Goal: Task Accomplishment & Management: Complete application form

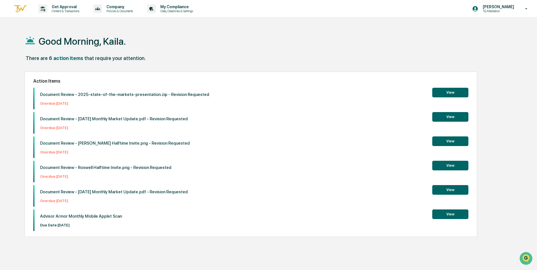
click at [461, 214] on button "View" at bounding box center [451, 214] width 36 height 10
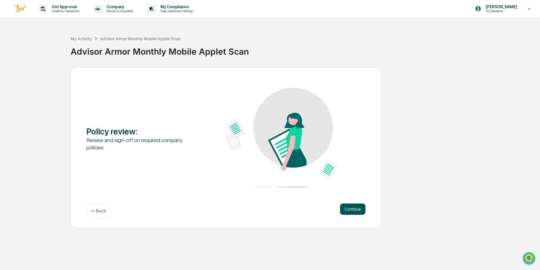
click at [351, 209] on button "Continue" at bounding box center [352, 208] width 25 height 11
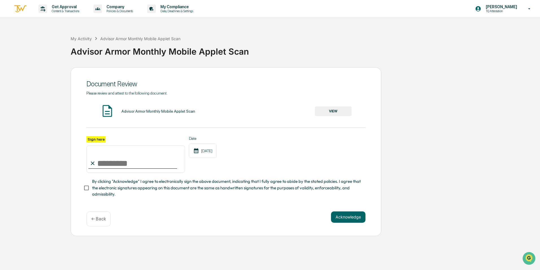
click at [325, 107] on button "VIEW" at bounding box center [333, 111] width 37 height 10
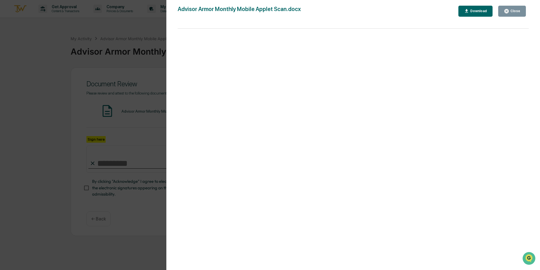
click at [517, 11] on div "Close" at bounding box center [514, 11] width 11 height 4
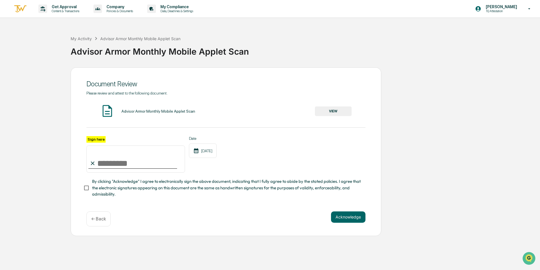
click at [109, 166] on input "Sign here" at bounding box center [135, 158] width 99 height 27
type input "**********"
click at [93, 190] on span "By clicking "Acknowledge" I agree to electronically sign the above document, in…" at bounding box center [226, 187] width 269 height 19
click at [345, 222] on button "Acknowledge" at bounding box center [348, 216] width 34 height 11
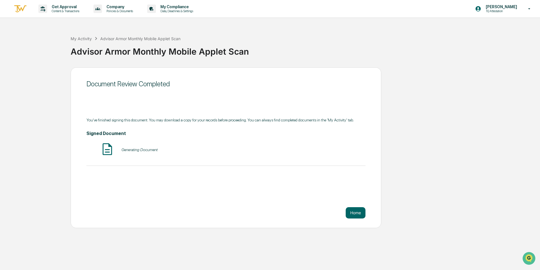
click at [366, 207] on div "Document Review Completed You've finished signing this document. You may downlo…" at bounding box center [226, 147] width 311 height 160
click at [354, 214] on button "Home" at bounding box center [356, 212] width 20 height 11
